Goal: Task Accomplishment & Management: Manage account settings

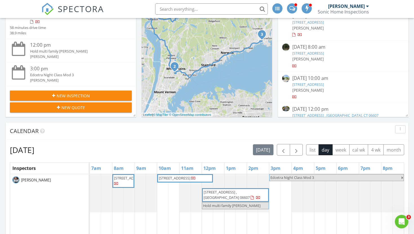
scroll to position [141, 0]
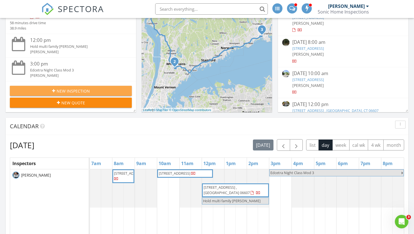
click at [86, 88] on span "New Inspection" at bounding box center [73, 91] width 33 height 6
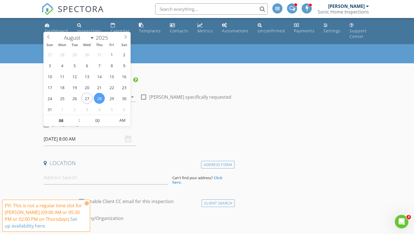
click at [73, 133] on input "08/28/2025 8:00 AM" at bounding box center [90, 139] width 92 height 14
type input "09"
type input "08/28/2025 9:00 AM"
click at [77, 117] on span at bounding box center [76, 118] width 4 height 6
type input "10"
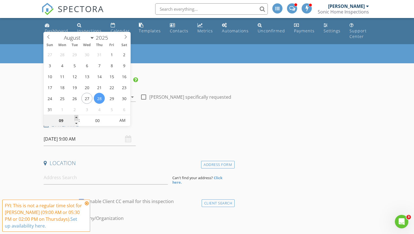
type input "08/28/2025 10:00 AM"
click at [77, 117] on span at bounding box center [76, 118] width 4 height 6
type input "11"
type input "08/28/2025 11:00 AM"
click at [77, 117] on span at bounding box center [76, 118] width 4 height 6
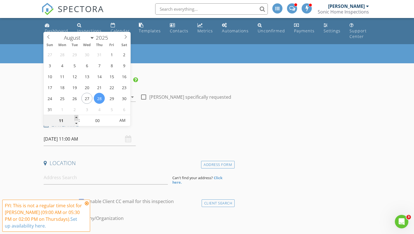
type input "12"
type input "08/28/2025 12:00 PM"
click at [77, 117] on span at bounding box center [76, 118] width 4 height 6
type input "01"
type input "08/28/2025 1:00 PM"
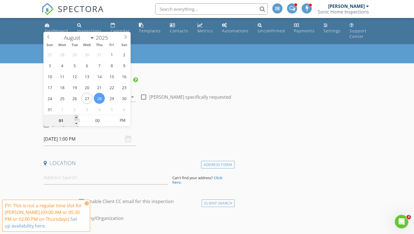
click at [77, 117] on span at bounding box center [76, 118] width 4 height 6
type input "02"
click at [77, 117] on span at bounding box center [76, 118] width 4 height 6
type input "08/28/2025 2:00 AM"
click at [125, 119] on span "PM" at bounding box center [122, 120] width 15 height 11
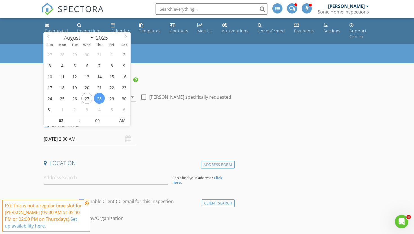
click at [173, 128] on div "Date/Time 08/28/2025 2:00 AM" at bounding box center [137, 133] width 193 height 25
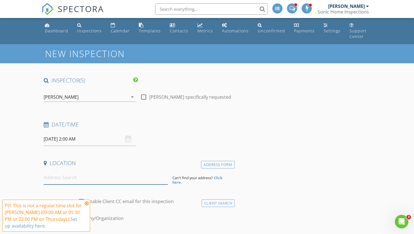
click at [64, 173] on input at bounding box center [106, 178] width 124 height 14
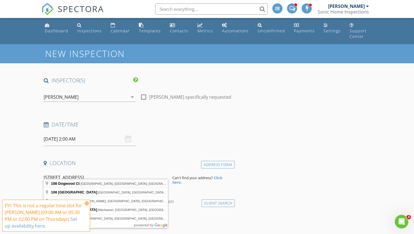
type input "108 Dogwood Ct, Stamford, CT, USA"
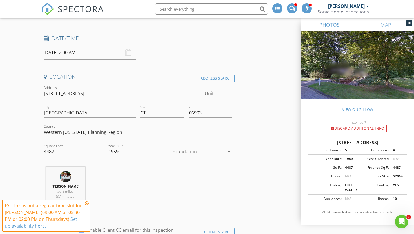
scroll to position [88, 0]
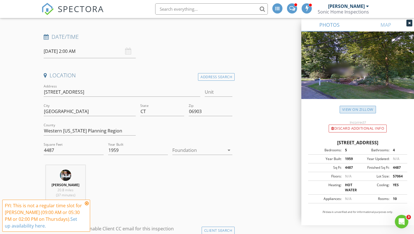
click at [356, 111] on link "View on Zillow" at bounding box center [357, 110] width 36 height 8
click at [172, 187] on div "Mike Kapur 20.8 miles (37 minutes)" at bounding box center [137, 188] width 193 height 47
click at [88, 203] on icon at bounding box center [87, 203] width 4 height 5
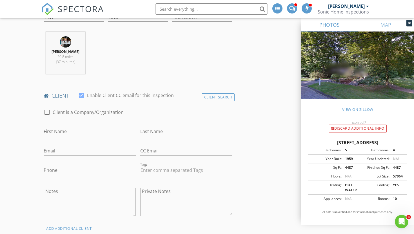
scroll to position [222, 0]
click at [359, 108] on link "View on Zillow" at bounding box center [357, 110] width 36 height 8
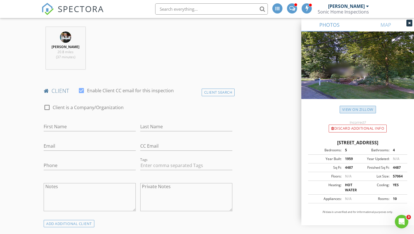
scroll to position [229, 0]
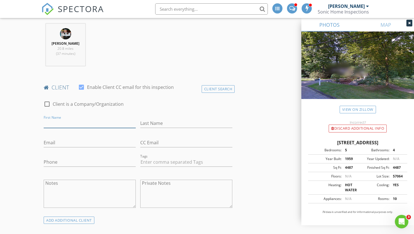
click at [77, 119] on input "First Name" at bounding box center [90, 123] width 92 height 9
type input "[PERSON_NAME]"
click at [152, 119] on input "Last Name" at bounding box center [186, 123] width 92 height 9
type input "[PERSON_NAME]"
click at [90, 138] on input "Email" at bounding box center [90, 142] width 92 height 9
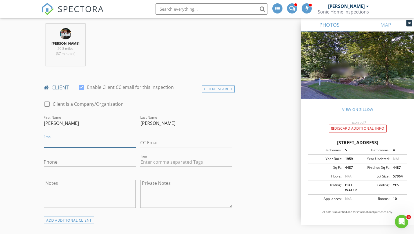
paste input "[PERSON_NAME][EMAIL_ADDRESS][PERSON_NAME][DOMAIN_NAME]"
type input "[PERSON_NAME][EMAIL_ADDRESS][PERSON_NAME][DOMAIN_NAME]"
click at [75, 158] on input "Phone" at bounding box center [90, 162] width 92 height 9
paste input "[PHONE_NUMBER]"
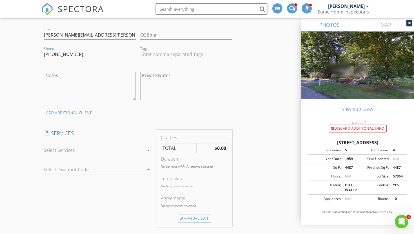
scroll to position [343, 0]
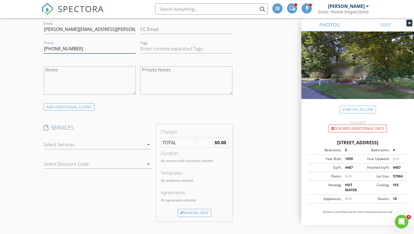
type input "[PHONE_NUMBER]"
click at [147, 141] on icon "arrow_drop_down" at bounding box center [148, 144] width 7 height 7
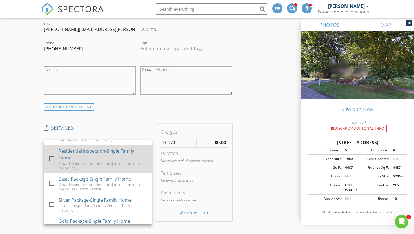
scroll to position [42, 0]
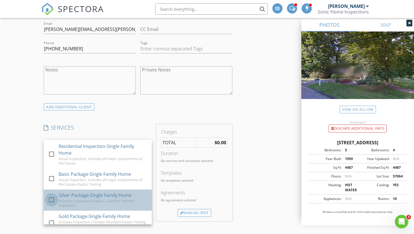
click at [51, 195] on div at bounding box center [52, 200] width 10 height 10
checkbox input "false"
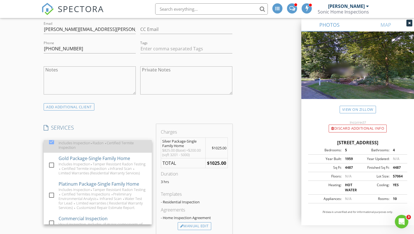
scroll to position [102, 0]
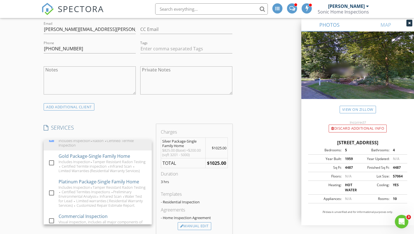
click at [140, 124] on h4 "SERVICES" at bounding box center [98, 127] width 108 height 7
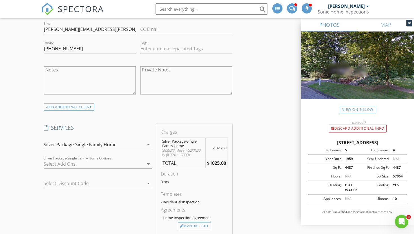
click at [149, 161] on icon "arrow_drop_down" at bounding box center [148, 164] width 7 height 7
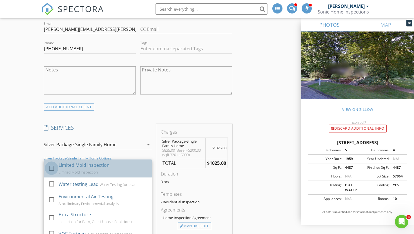
click at [52, 164] on div at bounding box center [52, 168] width 10 height 10
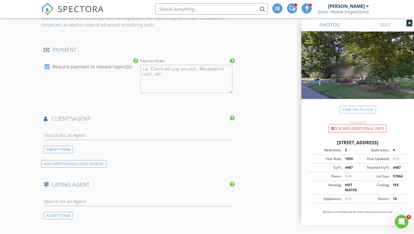
scroll to position [604, 0]
click at [77, 130] on input "text" at bounding box center [138, 134] width 189 height 9
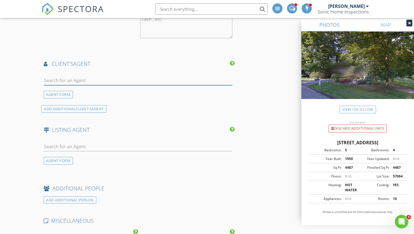
scroll to position [658, 0]
click at [66, 157] on div "AGENT FORM" at bounding box center [58, 161] width 29 height 8
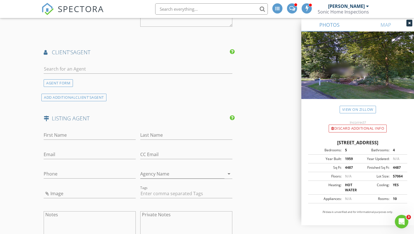
scroll to position [693, 0]
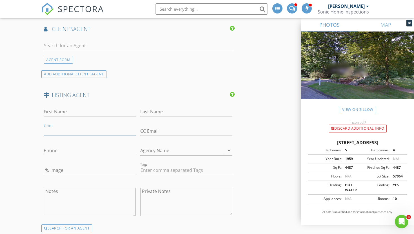
click at [58, 127] on input "Email" at bounding box center [90, 131] width 92 height 9
paste input "[EMAIL_ADDRESS][DOMAIN_NAME]"
type input "[EMAIL_ADDRESS][DOMAIN_NAME]"
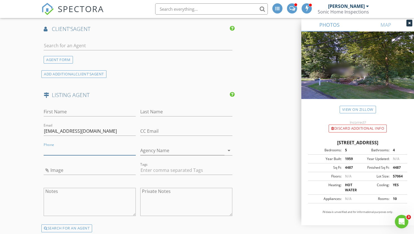
click at [61, 146] on input "Phone" at bounding box center [90, 150] width 92 height 9
paste input "[PHONE_NUMBER]"
type input "[PHONE_NUMBER]"
click at [72, 107] on input "First Name" at bounding box center [90, 111] width 92 height 9
type input "Tricia"
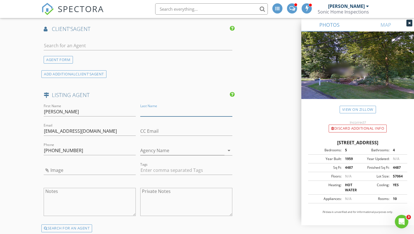
click at [149, 107] on input "Last Name" at bounding box center [186, 111] width 92 height 9
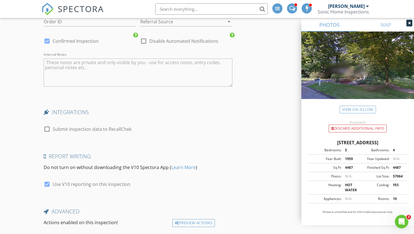
scroll to position [1017, 0]
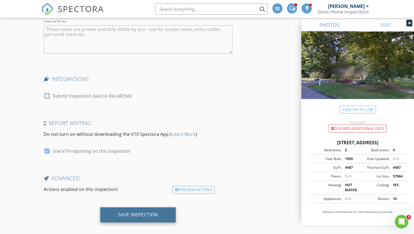
type input "Farin"
click at [147, 212] on div "Save Inspection" at bounding box center [138, 215] width 40 height 6
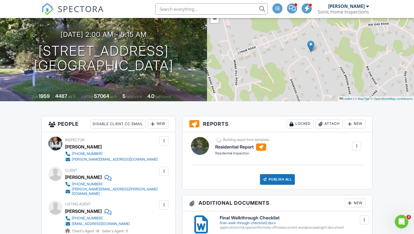
scroll to position [33, 0]
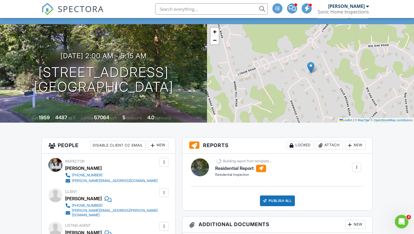
click at [158, 150] on div "New" at bounding box center [158, 145] width 21 height 9
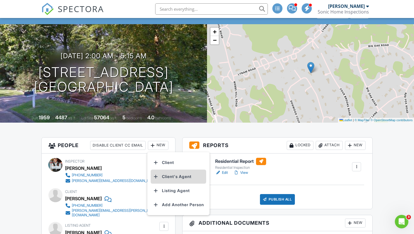
click at [171, 184] on li "Client's Agent" at bounding box center [178, 177] width 55 height 14
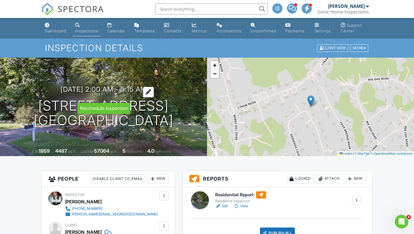
click at [154, 96] on div at bounding box center [148, 92] width 11 height 10
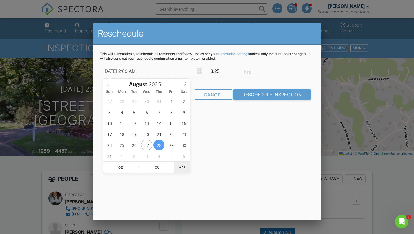
type input "[DATE] 2:00 PM"
click at [183, 167] on span "PM" at bounding box center [181, 167] width 15 height 11
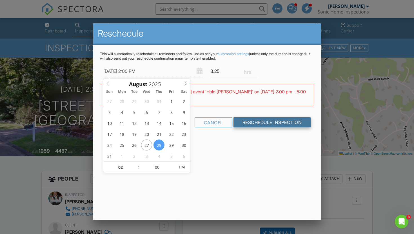
click at [270, 123] on input "Reschedule Inspection" at bounding box center [271, 122] width 77 height 10
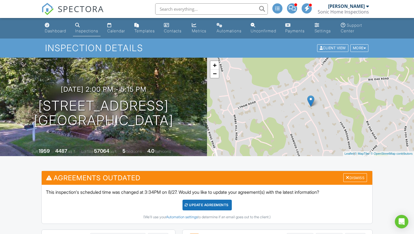
click at [86, 30] on div "Inspections" at bounding box center [86, 30] width 23 height 5
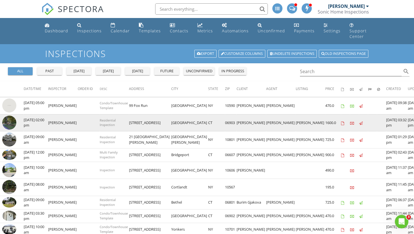
click at [10, 116] on img at bounding box center [9, 123] width 14 height 14
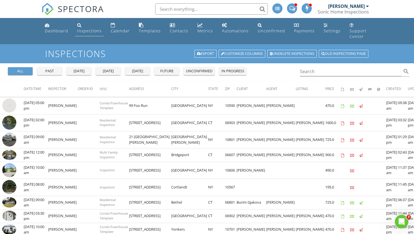
click at [86, 31] on div "Inspections" at bounding box center [89, 30] width 24 height 5
click at [87, 31] on div "Inspections" at bounding box center [89, 30] width 24 height 5
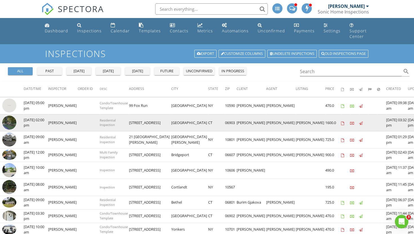
click at [11, 117] on img at bounding box center [9, 123] width 14 height 14
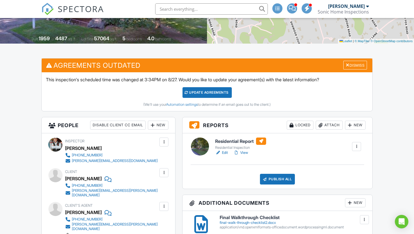
click at [210, 97] on div "Update Agreements" at bounding box center [206, 92] width 49 height 11
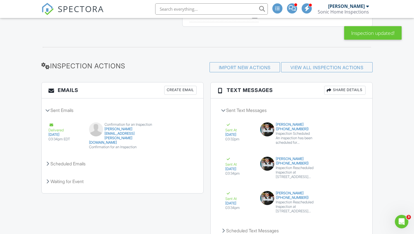
scroll to position [612, 0]
click at [88, 166] on div "Scheduled Emails" at bounding box center [123, 162] width 162 height 15
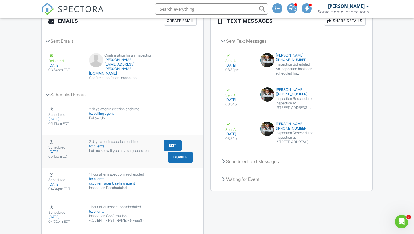
scroll to position [682, 0]
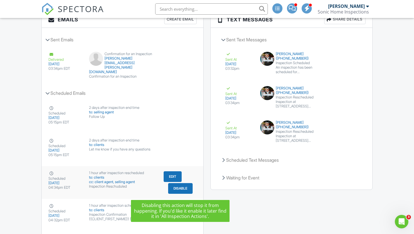
click at [178, 191] on button "Disable" at bounding box center [180, 188] width 24 height 11
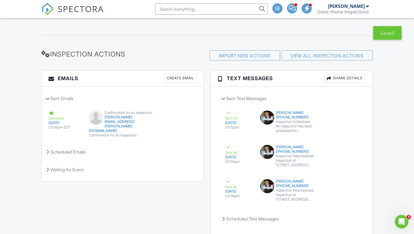
scroll to position [625, 0]
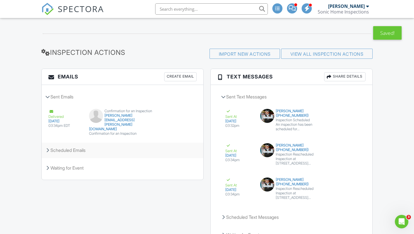
click at [103, 154] on div "Scheduled Emails" at bounding box center [123, 150] width 162 height 15
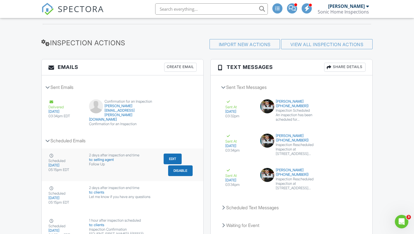
scroll to position [633, 0]
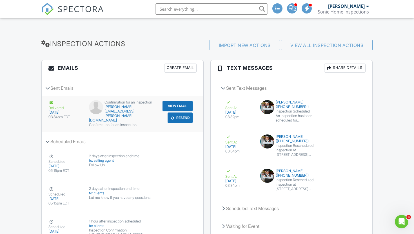
click at [172, 111] on button "View Email" at bounding box center [177, 106] width 30 height 11
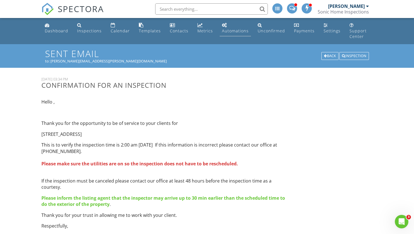
click at [231, 24] on link "Automations" at bounding box center [234, 28] width 31 height 16
